Goal: Task Accomplishment & Management: Complete application form

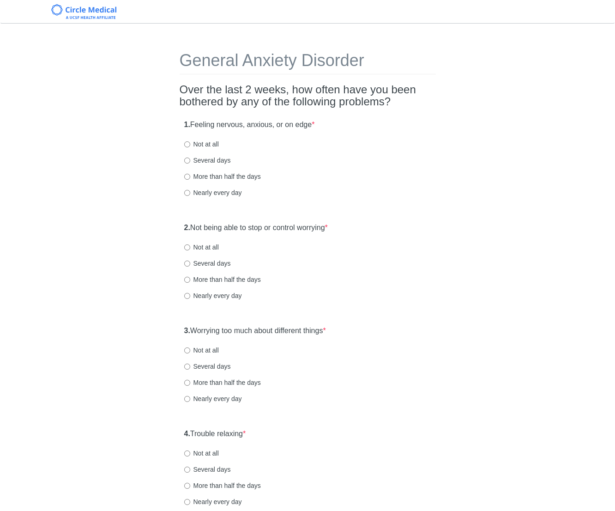
click at [465, 152] on div "General Anxiety Disorder Over the last 2 weeks, how often have you been bothere…" at bounding box center [307, 434] width 540 height 802
click at [207, 161] on label "Several days" at bounding box center [207, 160] width 47 height 9
click at [190, 161] on input "Several days" at bounding box center [187, 160] width 6 height 6
radio input "true"
click at [322, 166] on div "1. Feeling nervous, anxious, or on edge * Not at all Several days More than hal…" at bounding box center [308, 163] width 256 height 96
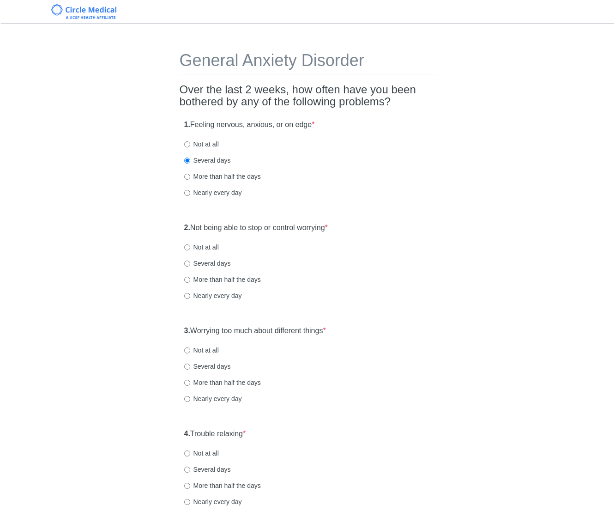
click at [372, 180] on div "More than half the days" at bounding box center [307, 176] width 247 height 9
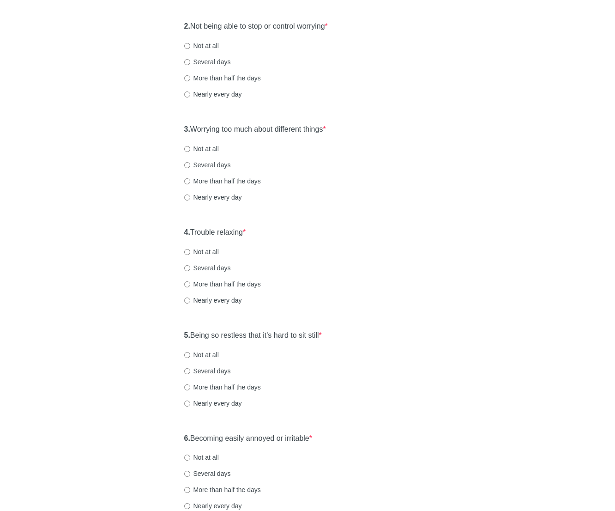
scroll to position [203, 0]
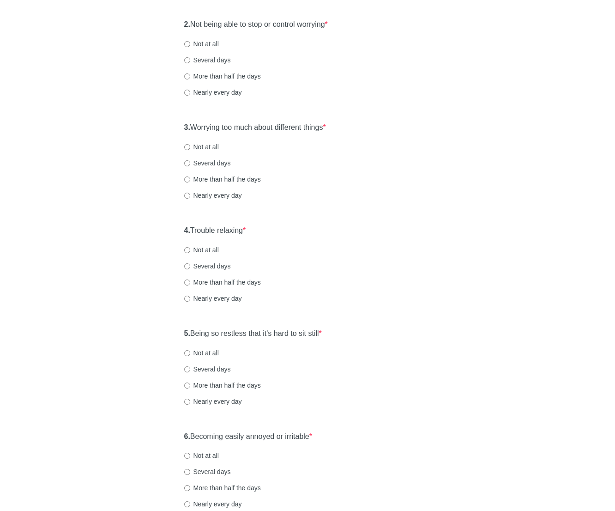
click at [214, 162] on label "Several days" at bounding box center [207, 162] width 47 height 9
click at [190, 162] on input "Several days" at bounding box center [187, 163] width 6 height 6
radio input "true"
click at [346, 177] on div "More than half the days" at bounding box center [307, 179] width 247 height 9
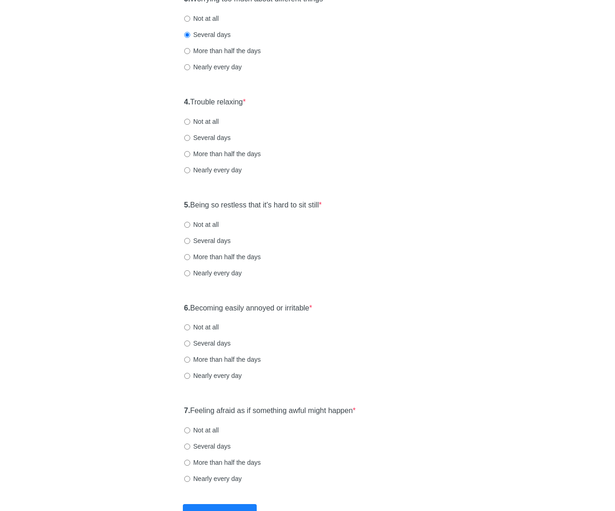
scroll to position [332, 0]
click at [206, 120] on label "Not at all" at bounding box center [201, 120] width 35 height 9
click at [190, 120] on input "Not at all" at bounding box center [187, 121] width 6 height 6
radio input "true"
click at [385, 121] on div "Not at all" at bounding box center [307, 120] width 247 height 9
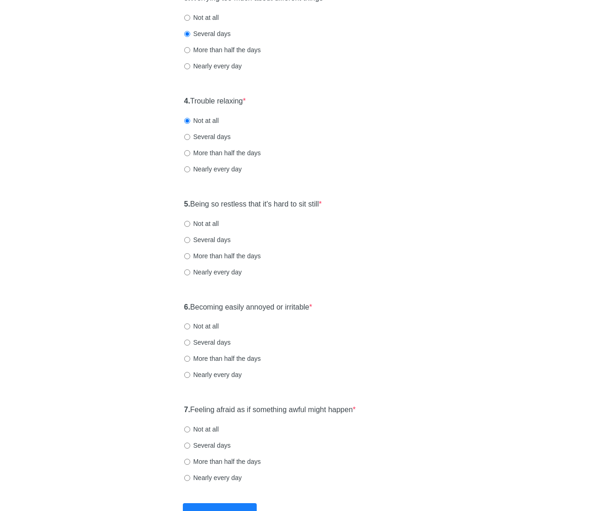
click at [385, 121] on div "Not at all" at bounding box center [307, 120] width 247 height 9
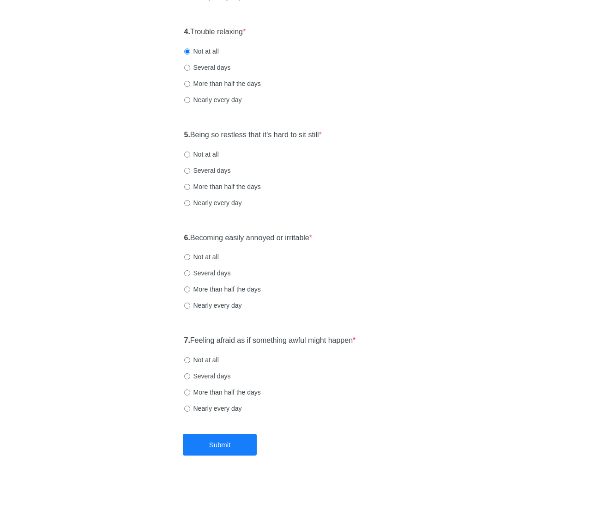
scroll to position [402, 0]
click at [315, 131] on label "5. Being so restless that it's hard to sit still *" at bounding box center [253, 134] width 138 height 11
click at [444, 147] on div "General Anxiety Disorder Over the last 2 weeks, how often have you been bothere…" at bounding box center [307, 32] width 540 height 802
click at [215, 170] on label "Several days" at bounding box center [207, 169] width 47 height 9
click at [190, 170] on input "Several days" at bounding box center [187, 170] width 6 height 6
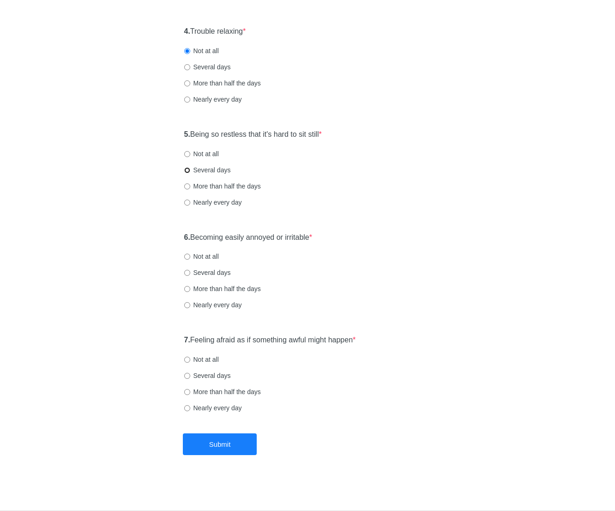
radio input "true"
click at [259, 238] on label "6. Becoming easily annoyed or irritable *" at bounding box center [248, 237] width 128 height 11
click at [436, 226] on div "General Anxiety Disorder Over the last 2 weeks, how often have you been bothere…" at bounding box center [308, 32] width 270 height 802
click at [495, 209] on div "General Anxiety Disorder Over the last 2 weeks, how often have you been bothere…" at bounding box center [307, 32] width 540 height 802
click at [207, 255] on label "Not at all" at bounding box center [201, 256] width 35 height 9
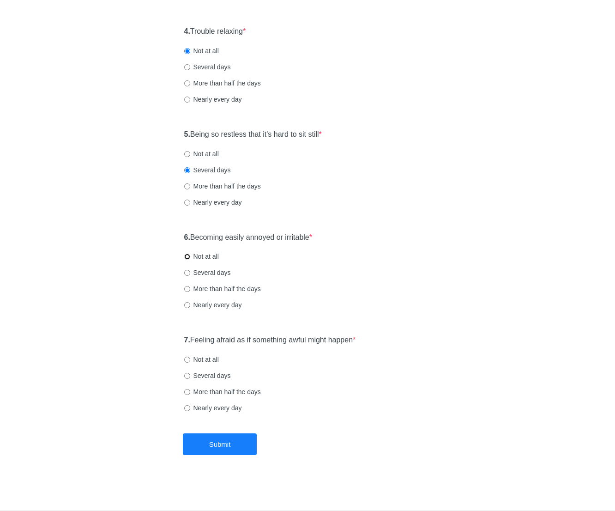
click at [190, 255] on input "Not at all" at bounding box center [187, 256] width 6 height 6
radio input "true"
click at [242, 338] on label "7. Feeling afraid as if something awful might happen *" at bounding box center [270, 340] width 172 height 11
click at [432, 386] on div "7. Feeling afraid as if something awful might happen * Not at all Several days …" at bounding box center [308, 378] width 256 height 96
click at [232, 389] on label "More than half the days" at bounding box center [222, 391] width 77 height 9
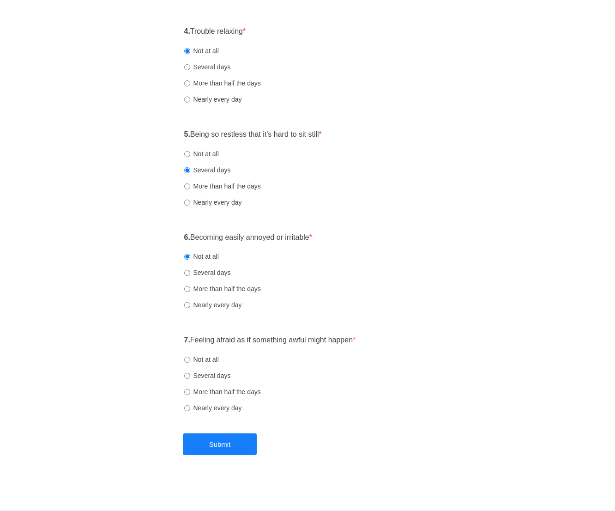
click at [190, 389] on input "More than half the days" at bounding box center [187, 392] width 6 height 6
radio input "true"
click at [250, 451] on button "Submit" at bounding box center [220, 444] width 74 height 22
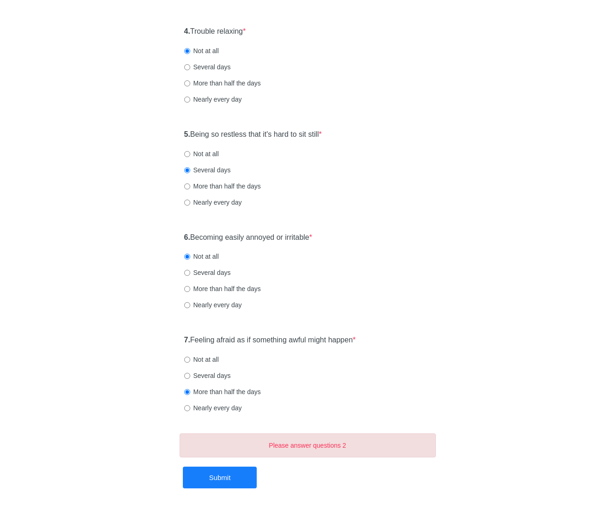
drag, startPoint x: 396, startPoint y: 367, endPoint x: 409, endPoint y: 351, distance: 20.3
click at [396, 364] on div "7. Feeling afraid as if something awful might happen * Not at all Several days …" at bounding box center [308, 378] width 256 height 96
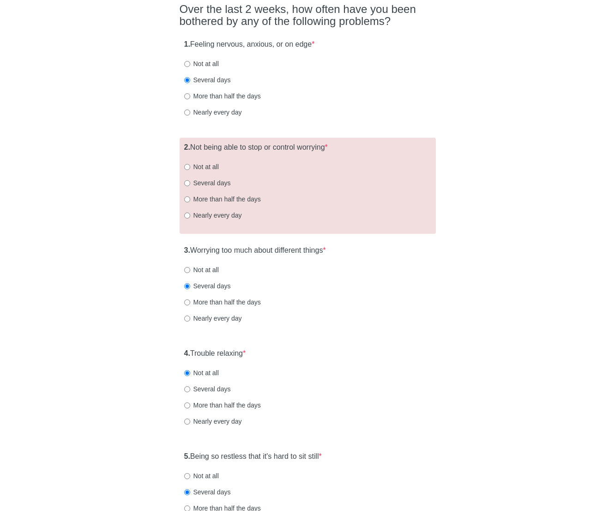
scroll to position [75, 0]
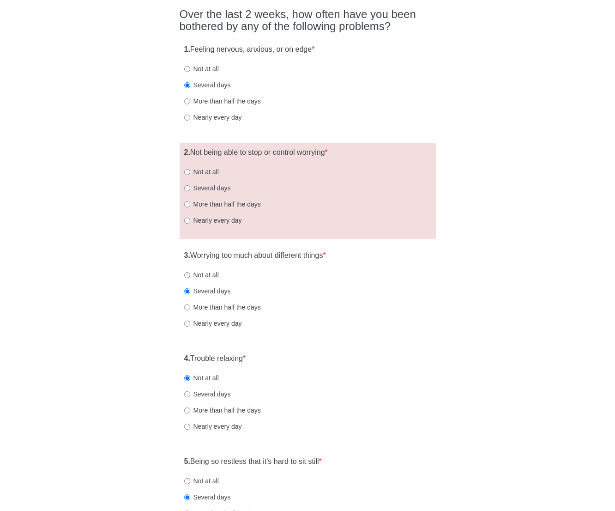
click at [220, 187] on label "Several days" at bounding box center [207, 187] width 47 height 9
click at [190, 187] on input "Several days" at bounding box center [187, 188] width 6 height 6
radio input "true"
drag, startPoint x: 519, startPoint y: 162, endPoint x: 585, endPoint y: 161, distance: 65.6
click at [526, 163] on div "General Anxiety Disorder Over the last 2 weeks, how often have you been bothere…" at bounding box center [307, 359] width 540 height 802
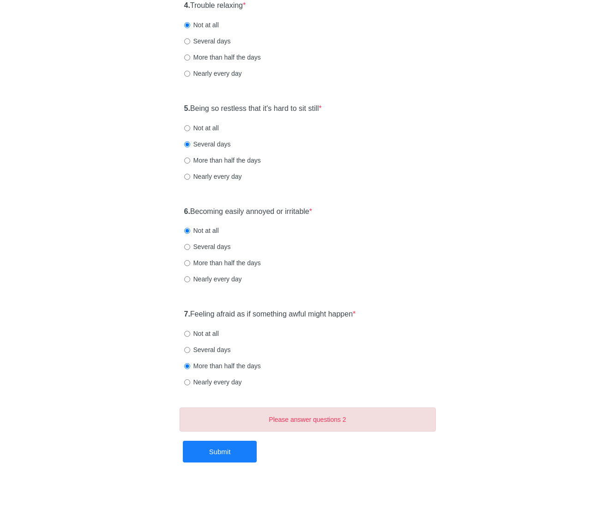
scroll to position [430, 0]
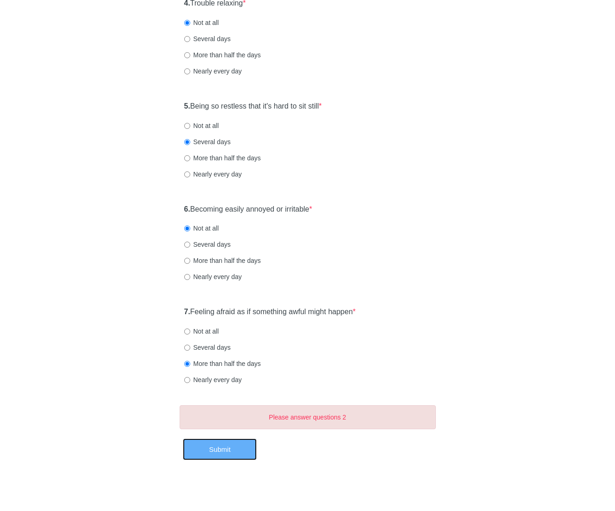
click at [223, 458] on button "Submit" at bounding box center [220, 449] width 74 height 22
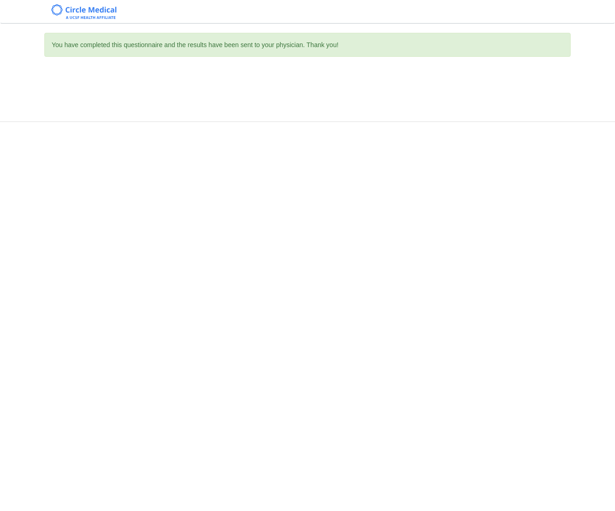
scroll to position [0, 0]
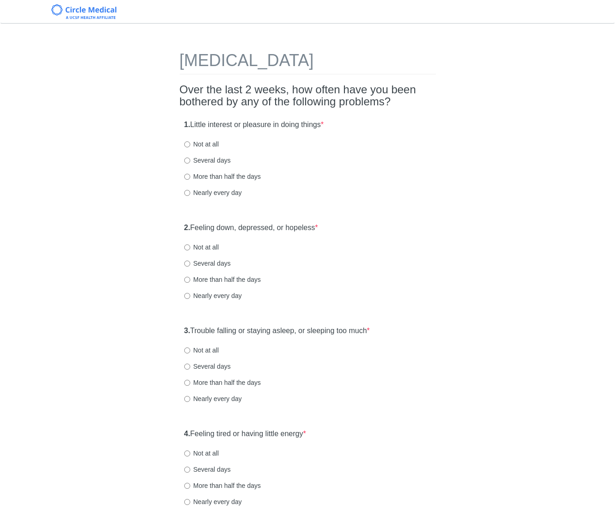
click at [201, 262] on label "Several days" at bounding box center [207, 263] width 47 height 9
click at [190, 262] on input "Several days" at bounding box center [187, 263] width 6 height 6
radio input "true"
click at [316, 160] on div "Several days" at bounding box center [307, 160] width 247 height 9
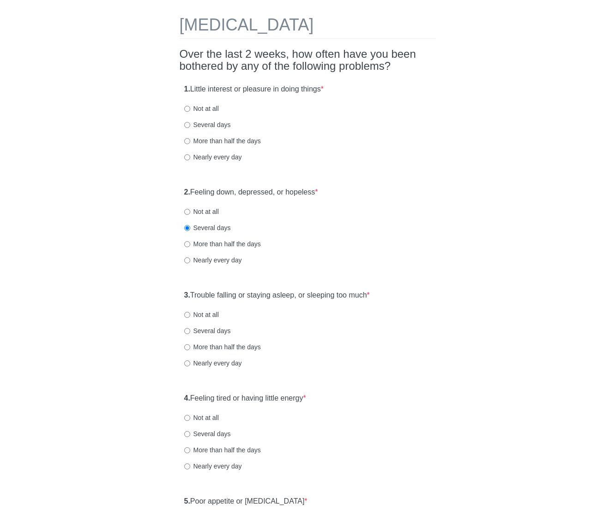
scroll to position [37, 0]
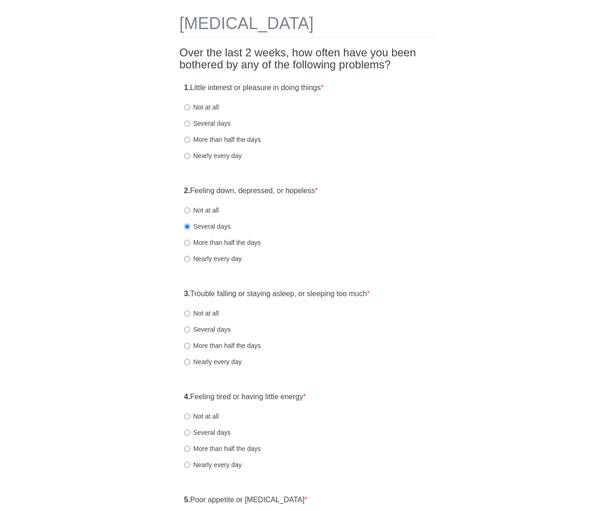
click at [216, 125] on label "Several days" at bounding box center [207, 123] width 47 height 9
click at [190, 125] on input "Several days" at bounding box center [187, 124] width 6 height 6
radio input "true"
click at [395, 164] on div "1. Little interest or pleasure in doing things * Not at all Several days More t…" at bounding box center [308, 126] width 256 height 96
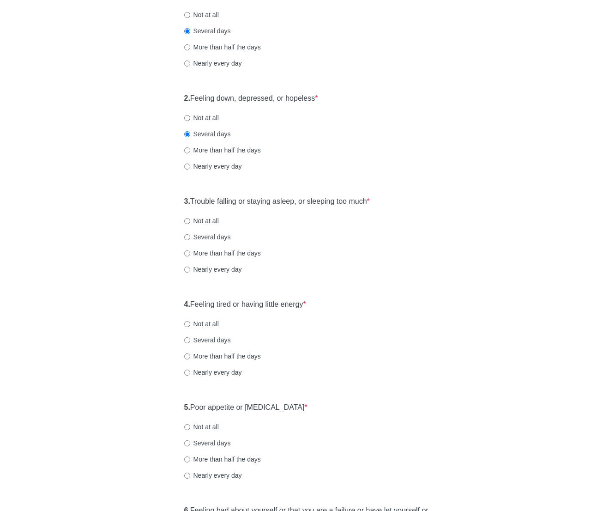
scroll to position [111, 0]
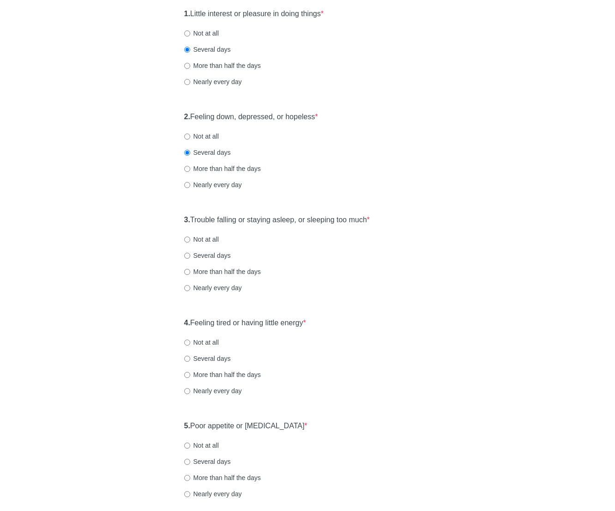
click at [217, 253] on label "Several days" at bounding box center [207, 255] width 47 height 9
click at [190, 253] on input "Several days" at bounding box center [187, 256] width 6 height 6
radio input "true"
click at [368, 279] on div "3. Trouble falling or staying asleep, or sleeping too much * Not at all Several…" at bounding box center [308, 258] width 256 height 96
click at [287, 325] on label "4. Feeling tired or having little energy *" at bounding box center [245, 323] width 122 height 11
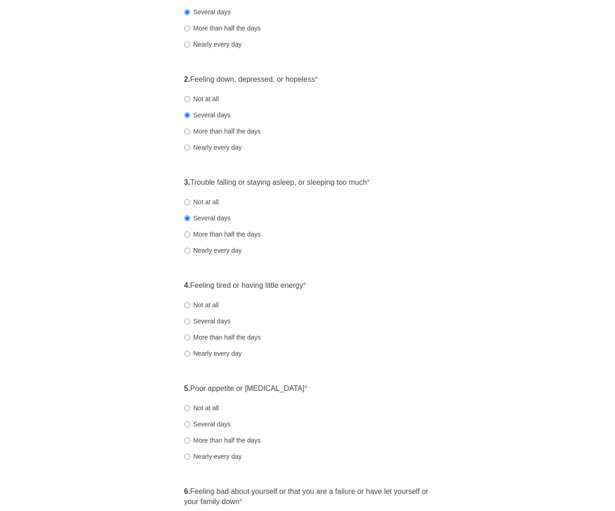
click at [360, 326] on div "4. Feeling tired or having little energy * Not at all Several days More than ha…" at bounding box center [308, 324] width 256 height 96
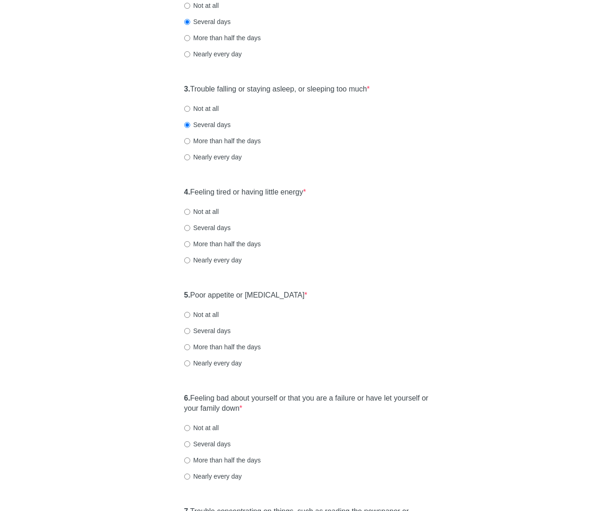
scroll to position [259, 0]
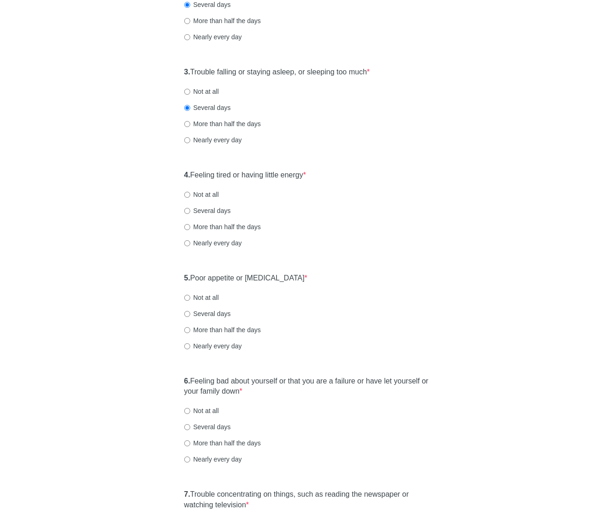
click at [215, 228] on label "More than half the days" at bounding box center [222, 226] width 77 height 9
click at [190, 228] on input "More than half the days" at bounding box center [187, 227] width 6 height 6
radio input "true"
click at [387, 251] on div "4. Feeling tired or having little energy * Not at all Several days More than ha…" at bounding box center [308, 213] width 256 height 96
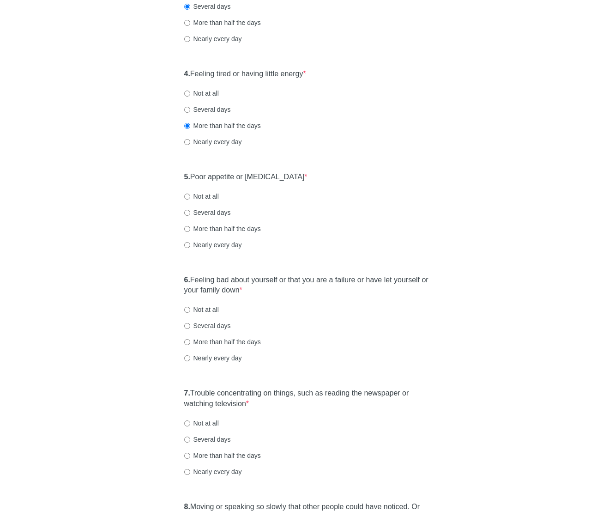
scroll to position [369, 0]
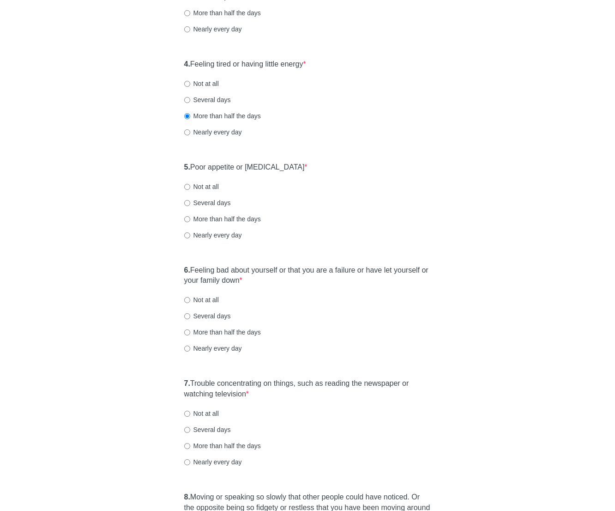
click at [241, 166] on label "5. Poor appetite or overeating *" at bounding box center [245, 167] width 123 height 11
click at [430, 188] on div "Not at all" at bounding box center [307, 186] width 247 height 9
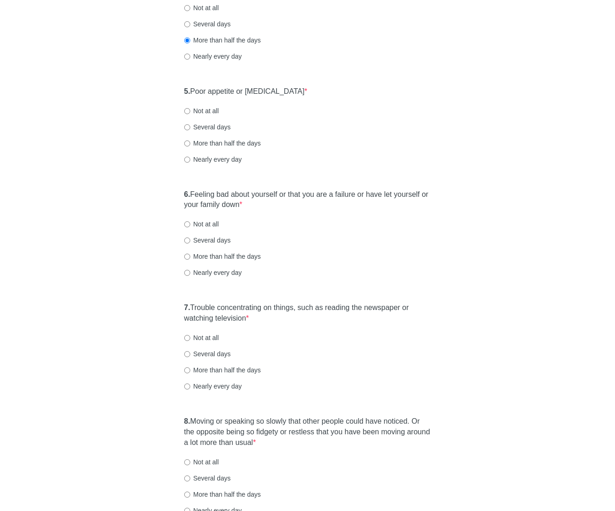
scroll to position [443, 0]
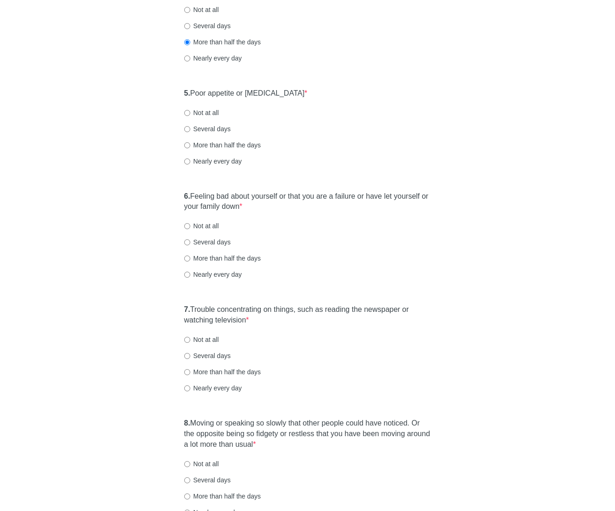
click at [205, 110] on label "Not at all" at bounding box center [201, 112] width 35 height 9
click at [190, 110] on input "Not at all" at bounding box center [187, 113] width 6 height 6
radio input "true"
click at [307, 193] on label "6. Feeling bad about yourself or that you are a failure or have let yourself or…" at bounding box center [307, 201] width 247 height 21
click at [216, 243] on label "Several days" at bounding box center [207, 241] width 47 height 9
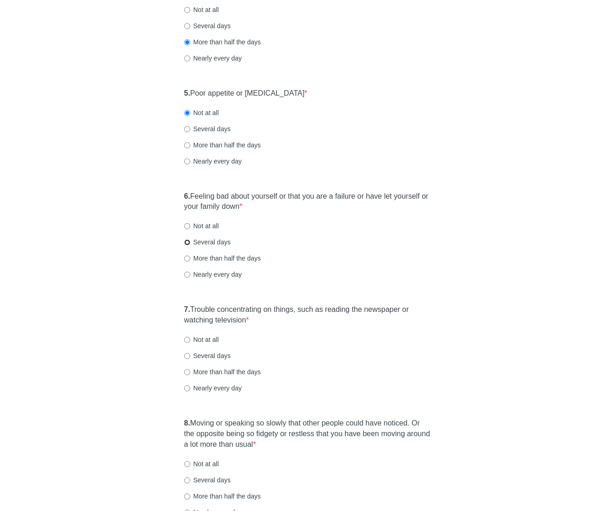
click at [190, 243] on input "Several days" at bounding box center [187, 242] width 6 height 6
radio input "true"
drag, startPoint x: 433, startPoint y: 250, endPoint x: 400, endPoint y: 293, distance: 54.0
click at [432, 253] on div "6. Feeling bad about yourself or that you are a failure or have let yourself or…" at bounding box center [308, 240] width 256 height 107
drag, startPoint x: 364, startPoint y: 307, endPoint x: 375, endPoint y: 307, distance: 11.1
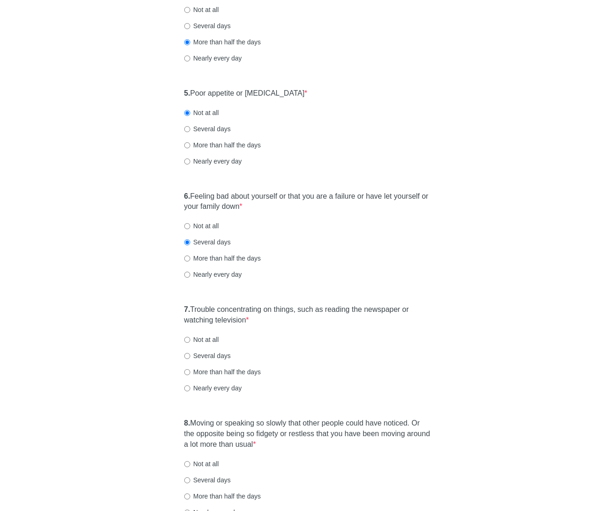
click at [364, 307] on label "7. Trouble concentrating on things, such as reading the newspaper or watching t…" at bounding box center [307, 314] width 247 height 21
click at [537, 315] on div "Patient Health Questionnaire-9 Over the last 2 weeks, how often have you been b…" at bounding box center [307, 115] width 540 height 1050
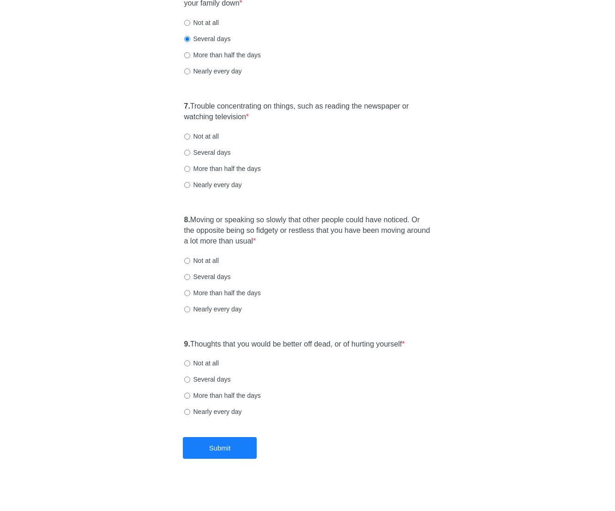
scroll to position [650, 0]
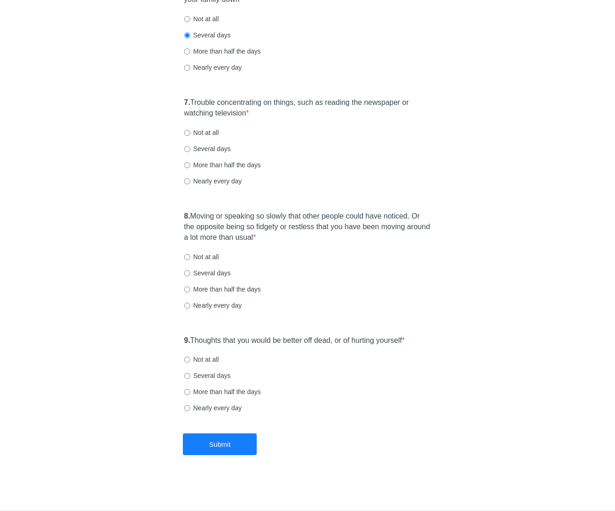
click at [209, 150] on label "Several days" at bounding box center [207, 148] width 47 height 9
click at [190, 150] on input "Several days" at bounding box center [187, 149] width 6 height 6
radio input "true"
click at [312, 245] on div "8. Moving or speaking so slowly that other people could have noticed. Or the op…" at bounding box center [308, 264] width 256 height 117
click at [404, 267] on div "8. Moving or speaking so slowly that other people could have noticed. Or the op…" at bounding box center [308, 264] width 256 height 117
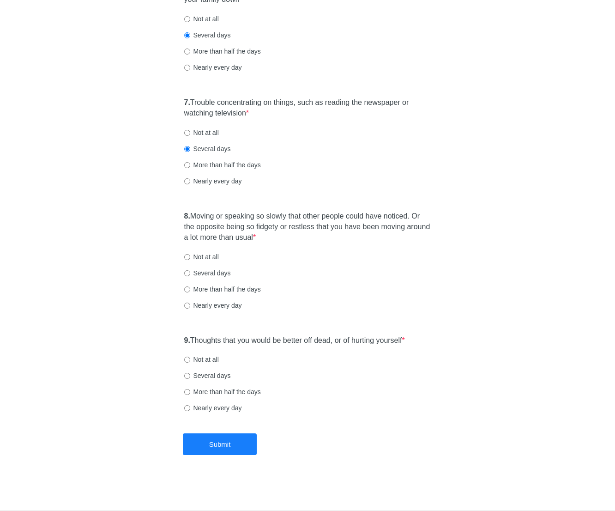
click at [350, 281] on div "8. Moving or speaking so slowly that other people could have noticed. Or the op…" at bounding box center [308, 264] width 256 height 117
click at [201, 254] on label "Not at all" at bounding box center [201, 256] width 35 height 9
click at [190, 254] on input "Not at all" at bounding box center [187, 257] width 6 height 6
radio input "true"
click at [251, 339] on label "9. Thoughts that you would be better off dead, or of hurting yourself *" at bounding box center [294, 340] width 221 height 11
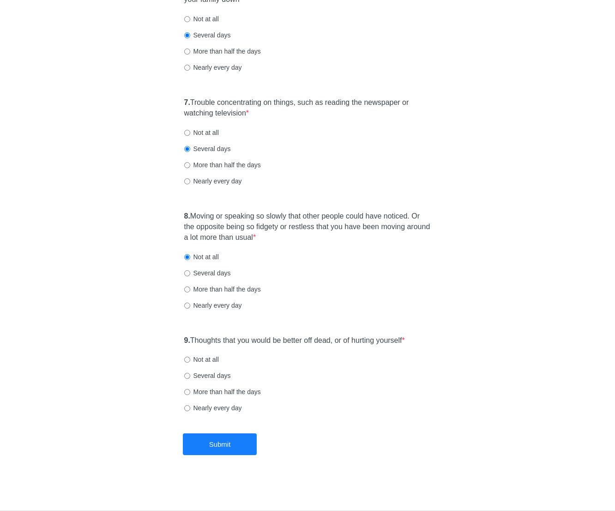
click at [215, 359] on label "Not at all" at bounding box center [201, 359] width 35 height 9
click at [190, 359] on input "Not at all" at bounding box center [187, 359] width 6 height 6
radio input "true"
click at [238, 438] on button "Submit" at bounding box center [220, 444] width 74 height 22
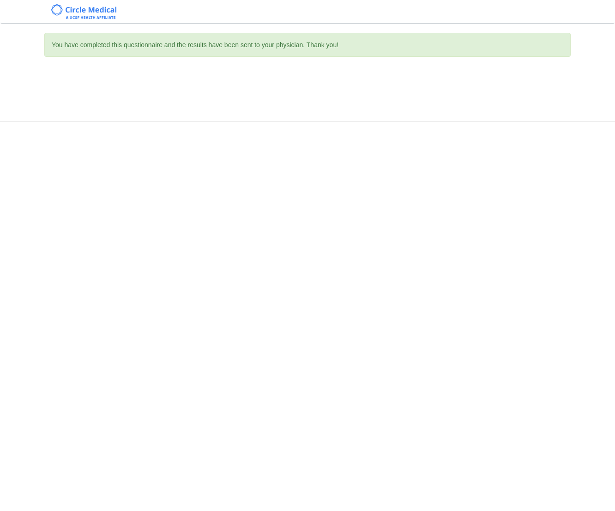
scroll to position [0, 0]
drag, startPoint x: 461, startPoint y: 305, endPoint x: 498, endPoint y: 85, distance: 222.5
click at [461, 305] on div "You have completed this questionnaire and the results have been sent to your ph…" at bounding box center [307, 255] width 615 height 511
